Goal: Information Seeking & Learning: Learn about a topic

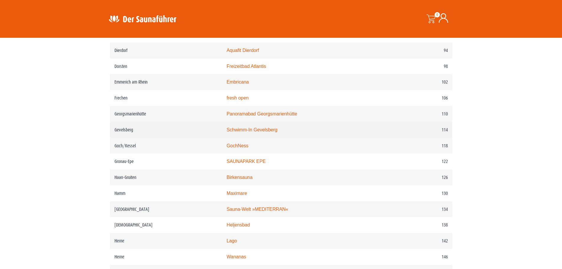
scroll to position [590, 0]
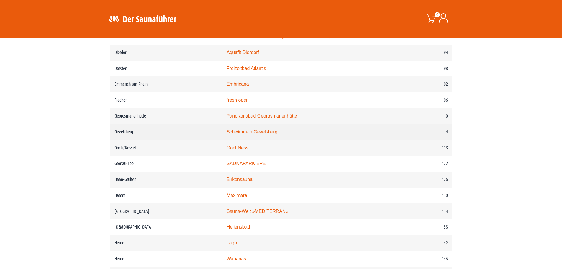
click at [270, 134] on link "Schwimm-In Gevelsberg" at bounding box center [252, 131] width 51 height 5
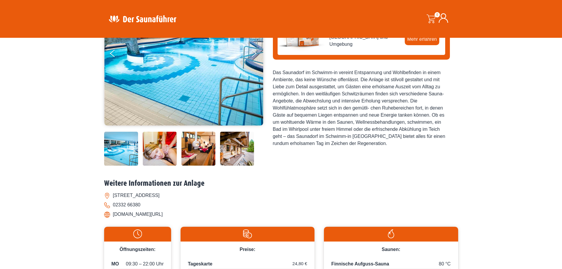
scroll to position [89, 0]
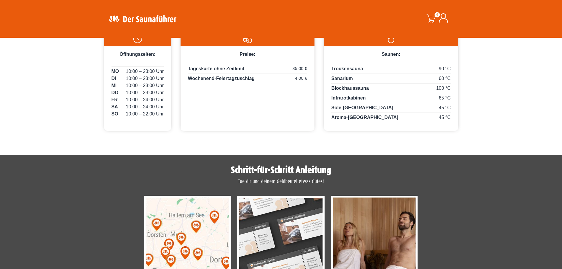
scroll to position [207, 0]
